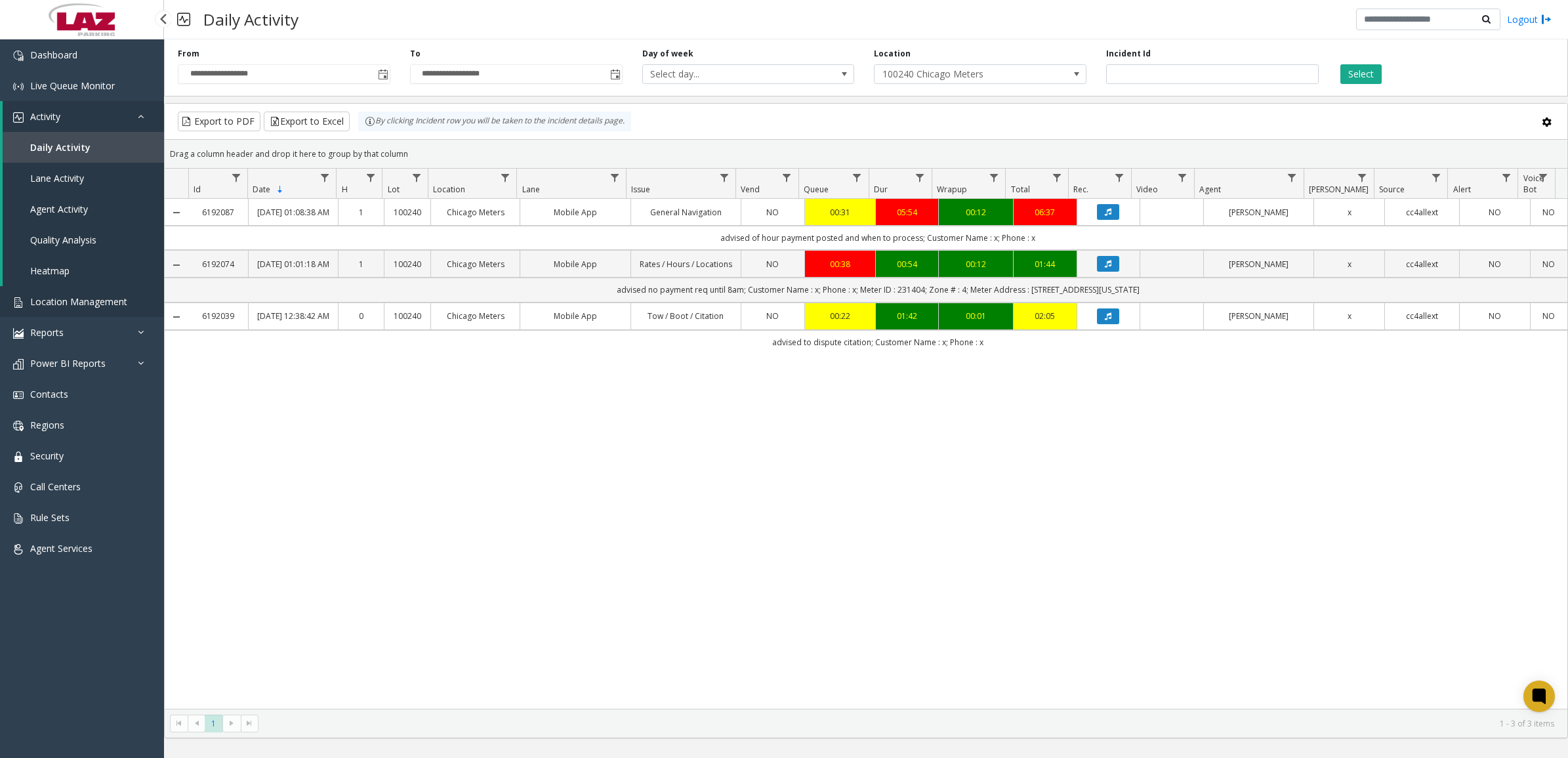
click at [57, 302] on span "Location Management" at bounding box center [78, 301] width 97 height 12
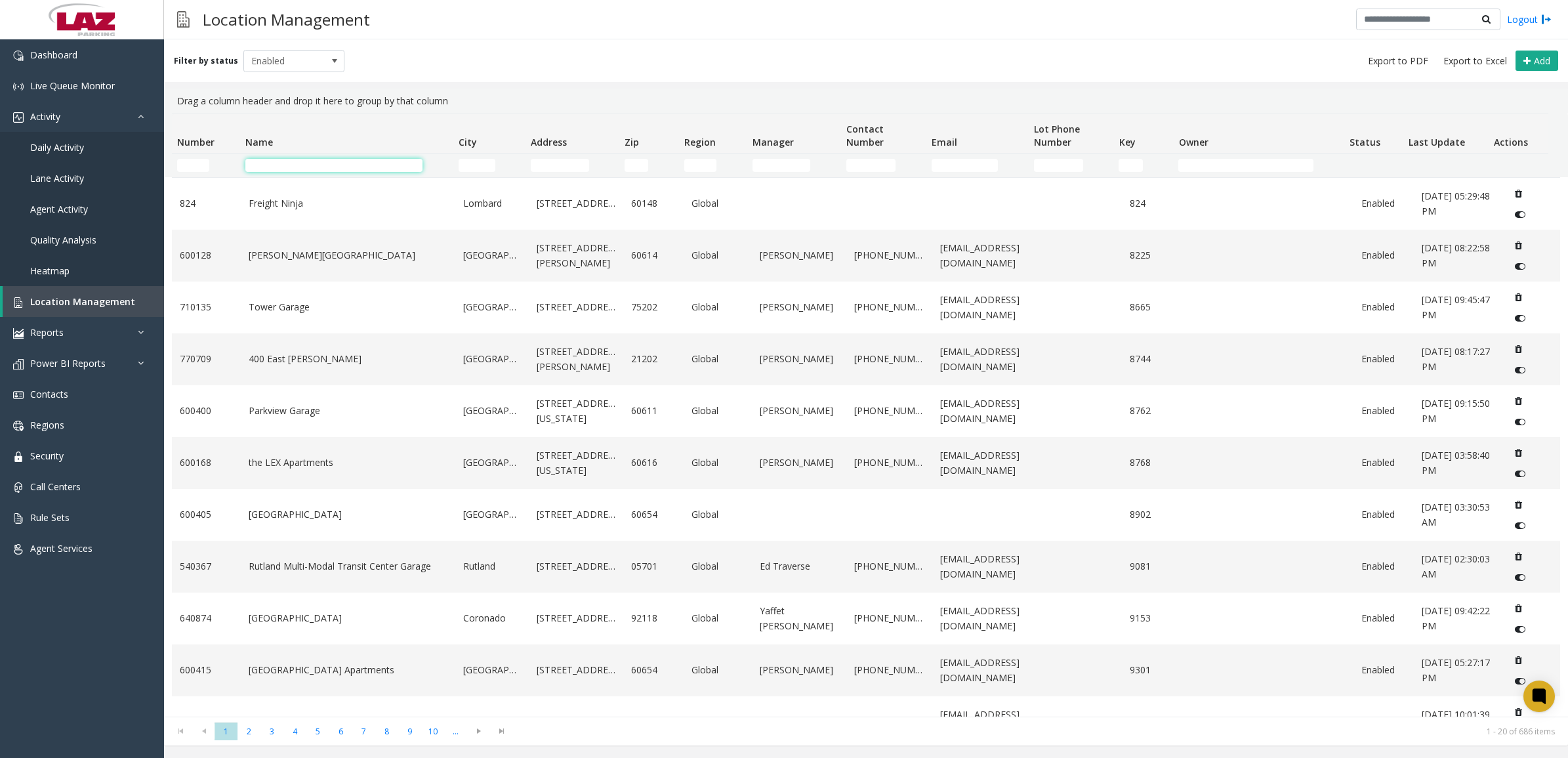
drag, startPoint x: 283, startPoint y: 165, endPoint x: 313, endPoint y: 164, distance: 30.0
click at [283, 165] on input "Name Filter" at bounding box center [334, 165] width 177 height 13
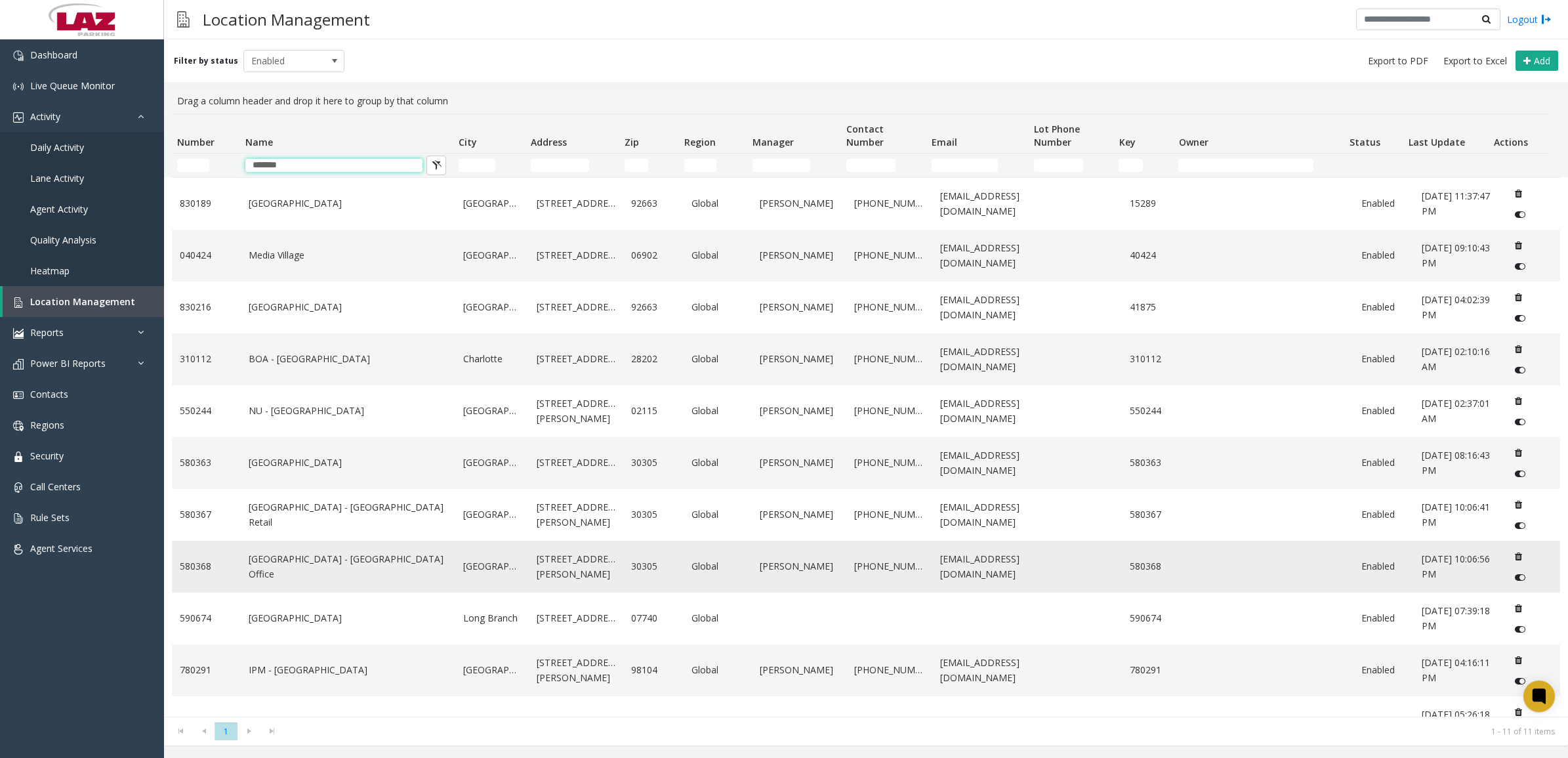
scroll to position [35, 0]
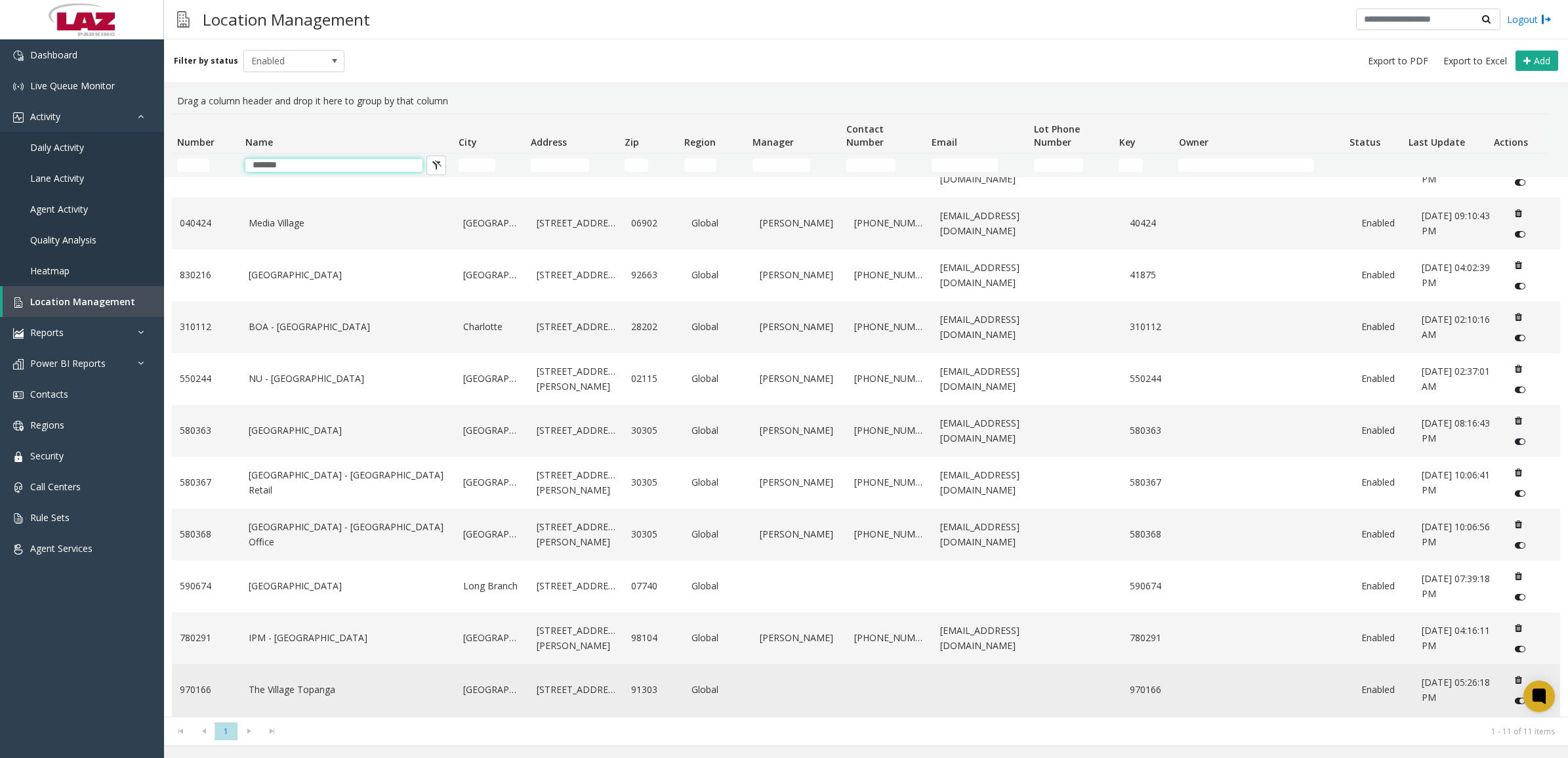
type input "*******"
click at [266, 690] on link "The Village Topanga" at bounding box center [348, 689] width 200 height 15
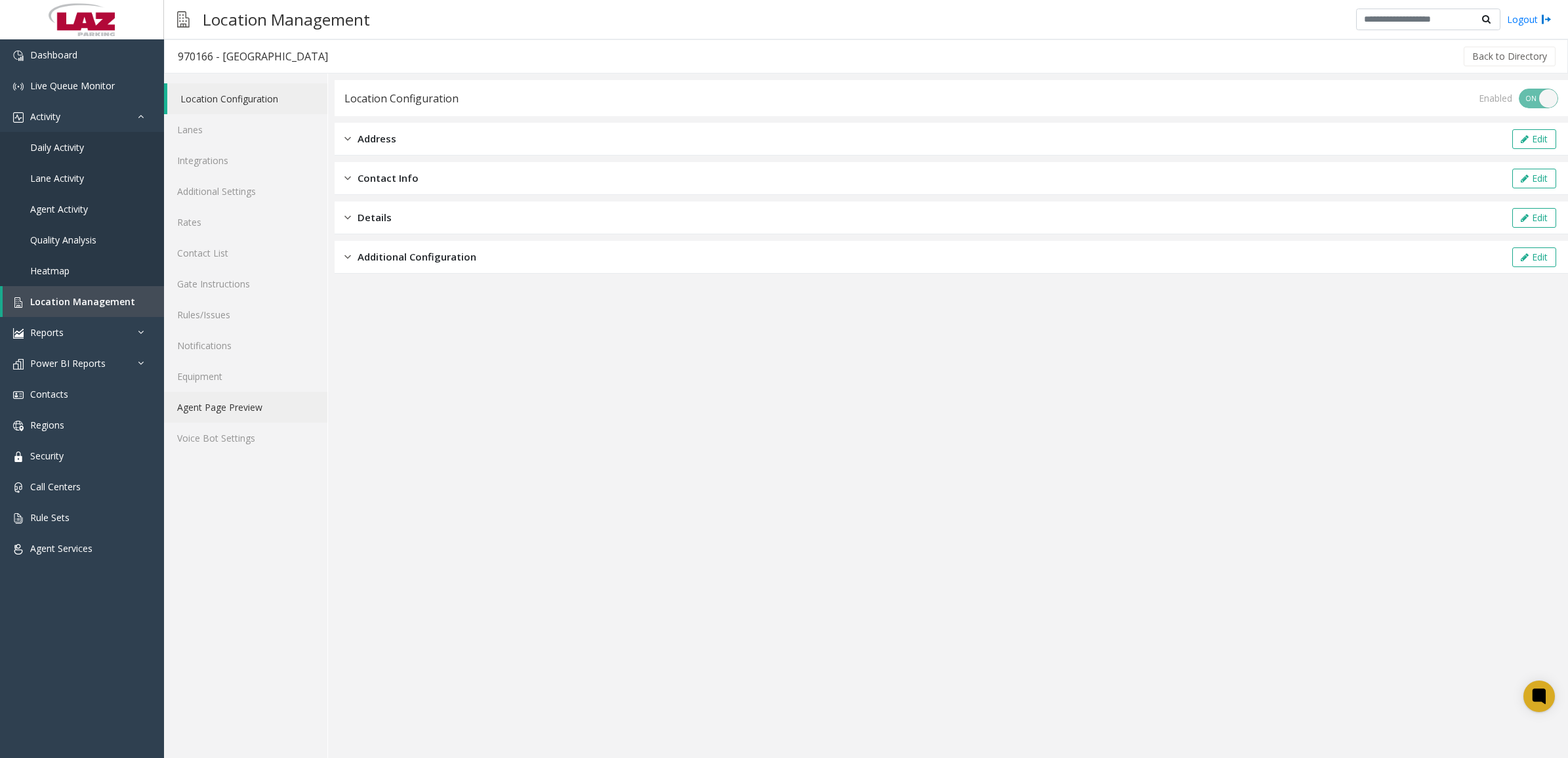
click at [225, 399] on link "Agent Page Preview" at bounding box center [245, 407] width 163 height 31
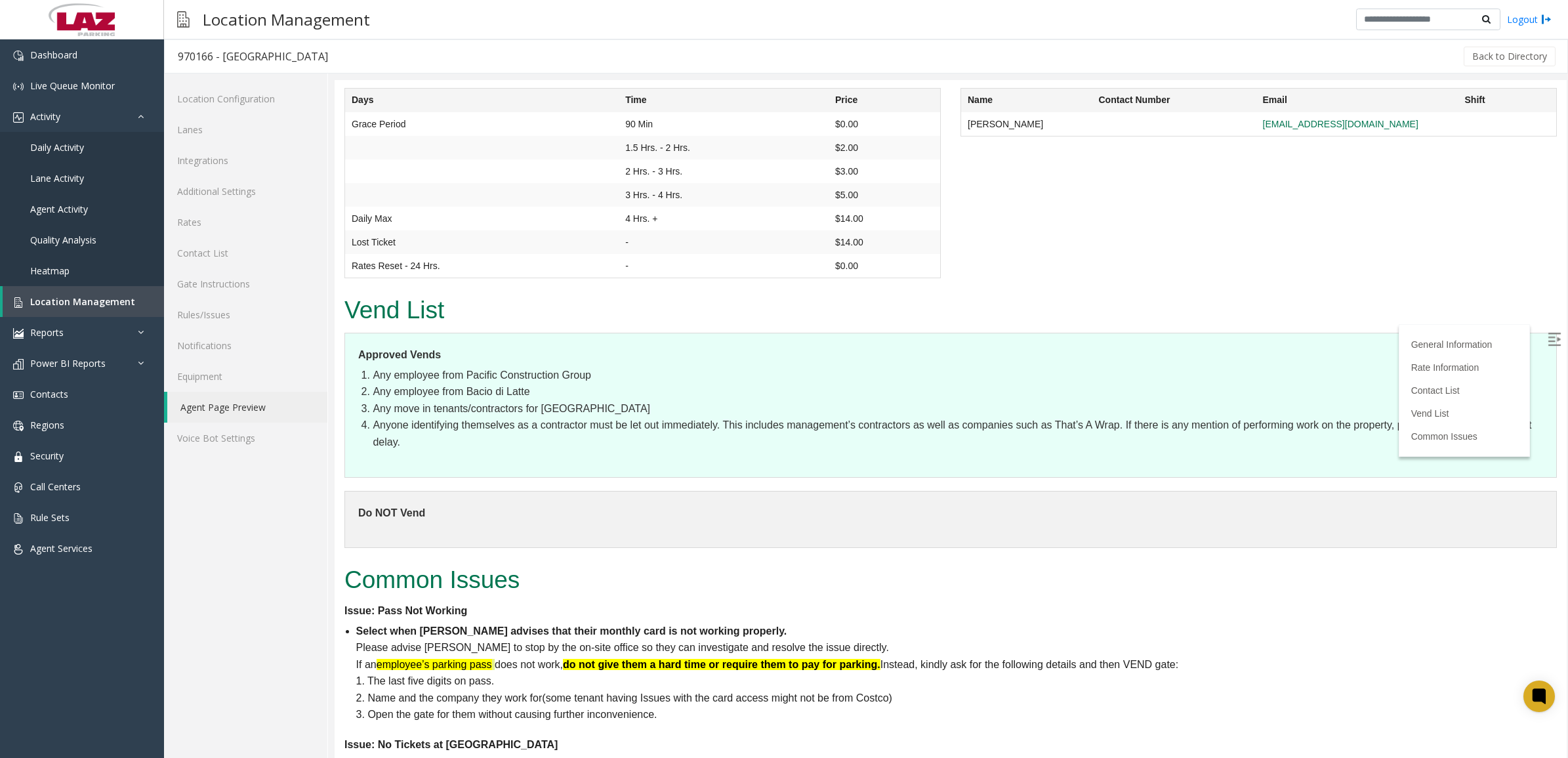
scroll to position [2296, 0]
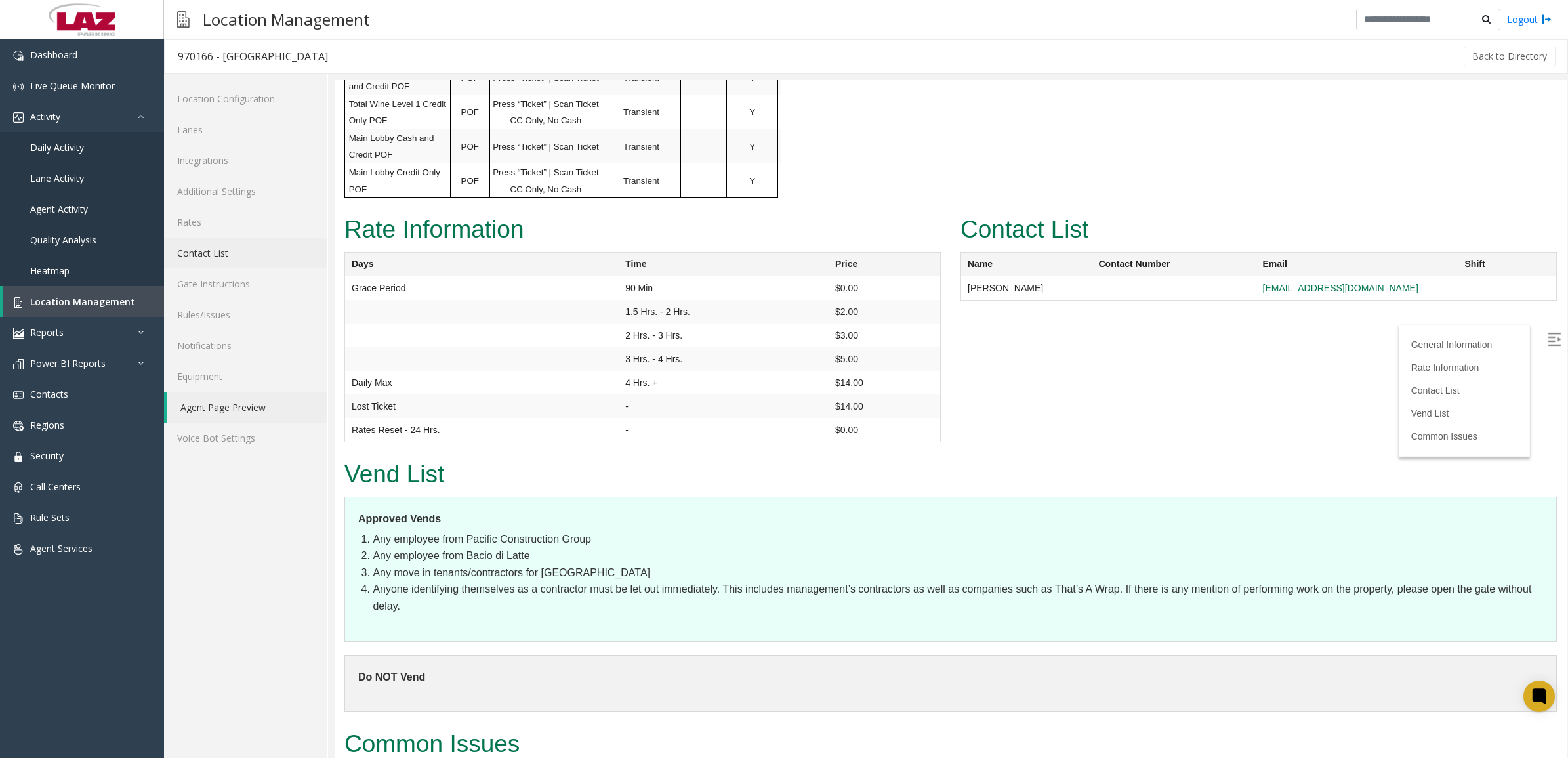
click at [228, 255] on link "Contact List" at bounding box center [245, 253] width 163 height 31
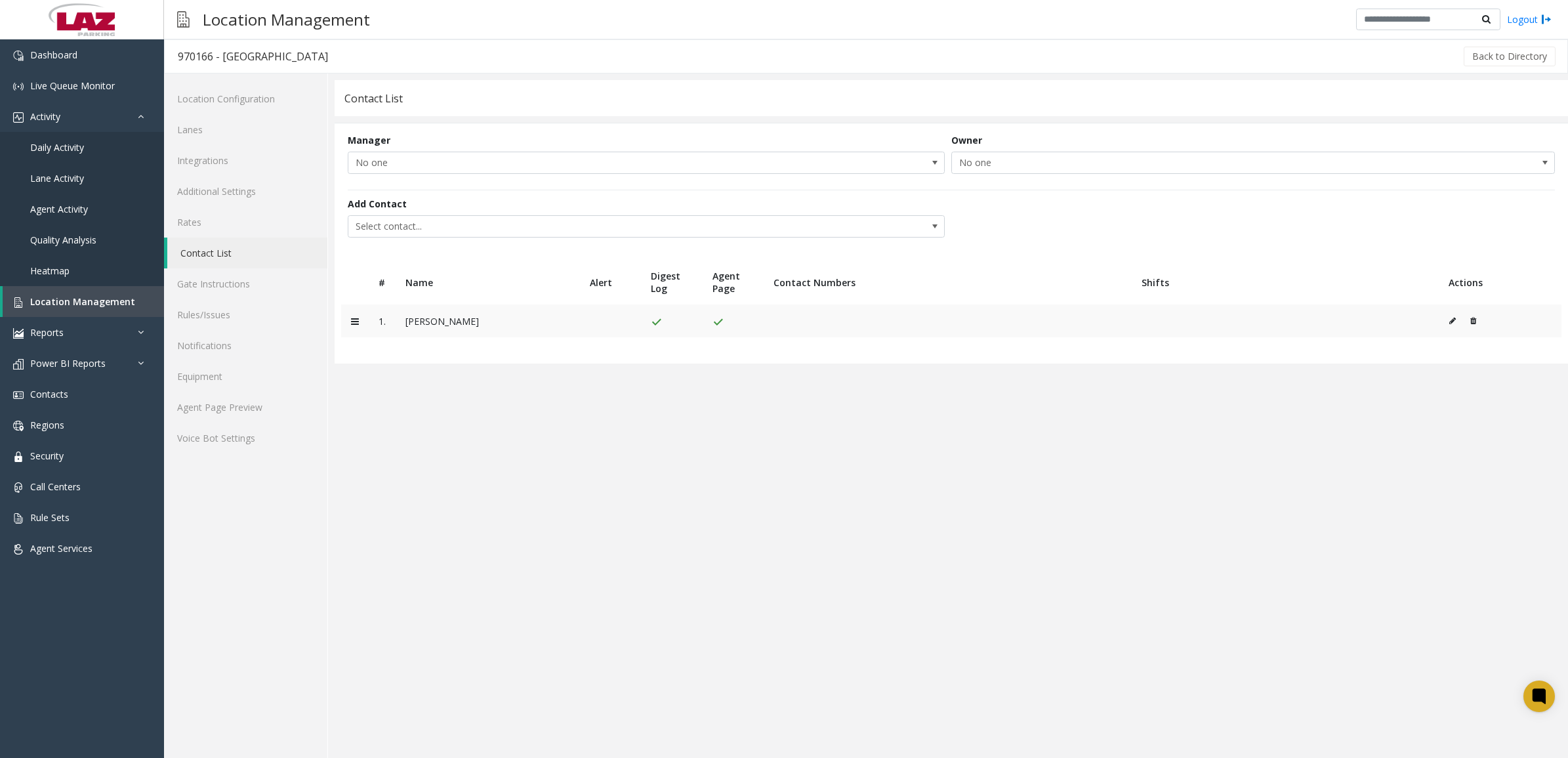
click at [1455, 319] on icon at bounding box center [1452, 321] width 6 height 8
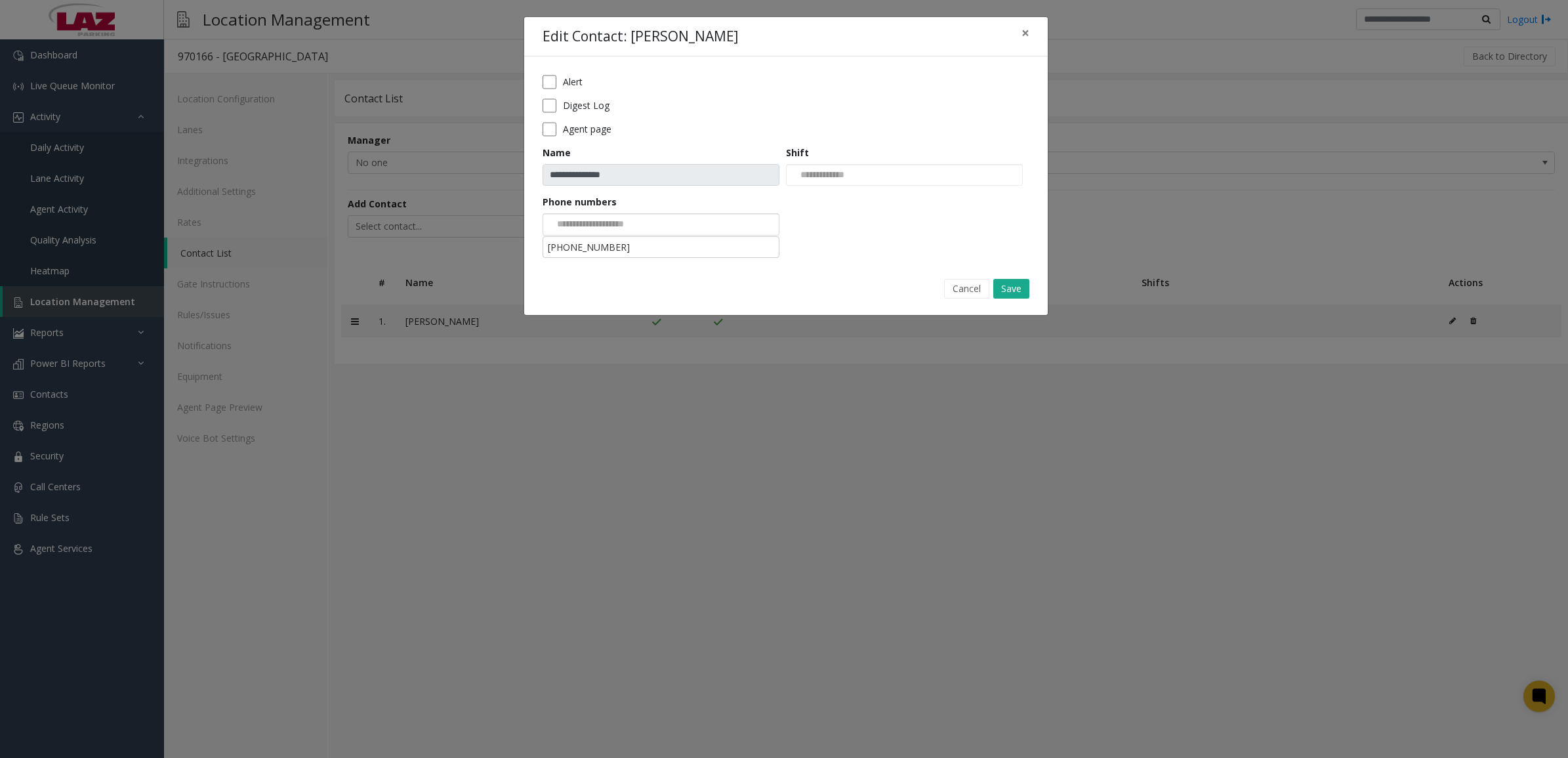
click at [670, 230] on div at bounding box center [661, 224] width 237 height 23
click at [640, 244] on li "[PHONE_NUMBER]" at bounding box center [661, 247] width 233 height 18
click at [1017, 286] on button "Save" at bounding box center [1011, 288] width 36 height 19
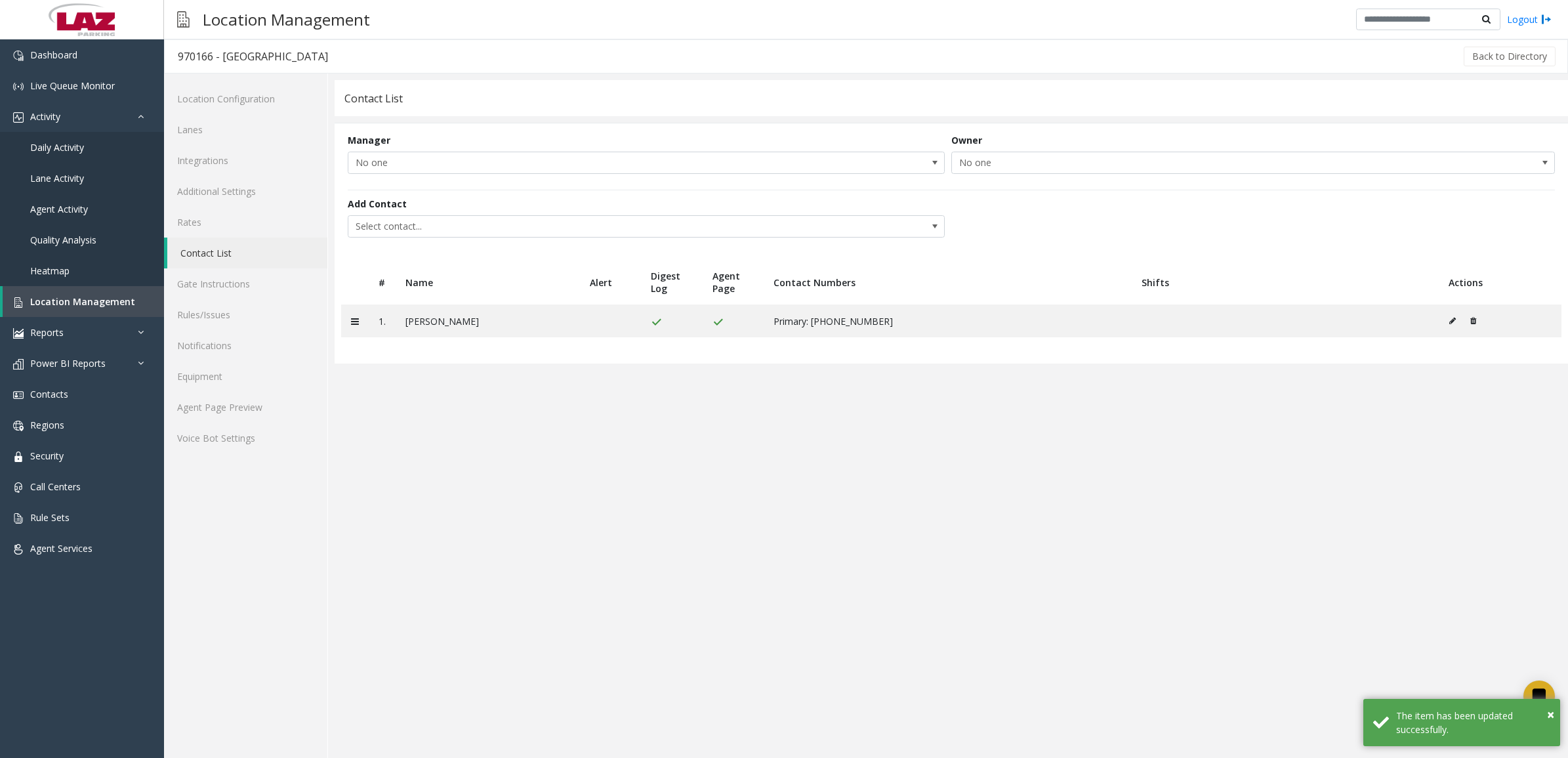
click at [1165, 226] on div "Add Contact Select contact..." at bounding box center [951, 217] width 1207 height 57
